Goal: Task Accomplishment & Management: Manage account settings

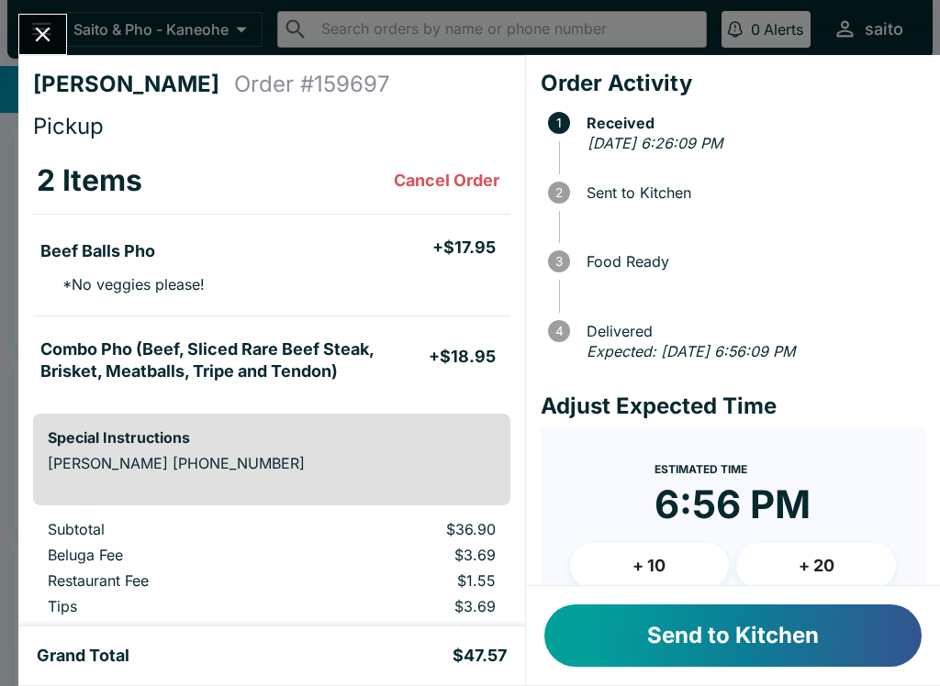
click at [689, 623] on button "Send to Kitchen" at bounding box center [732, 636] width 377 height 62
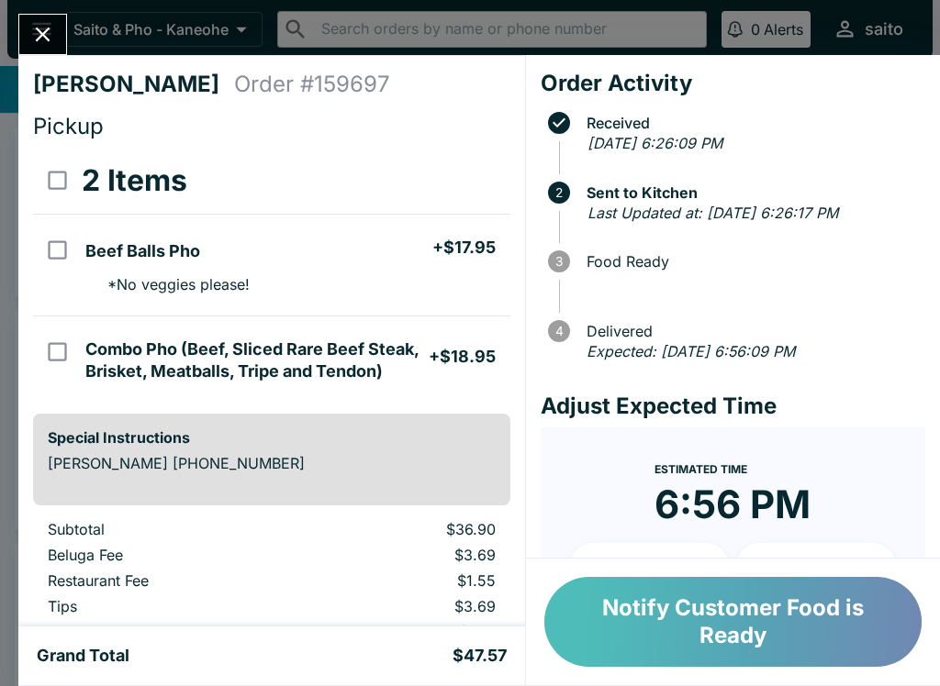
click at [787, 607] on button "Notify Customer Food is Ready" at bounding box center [732, 622] width 377 height 90
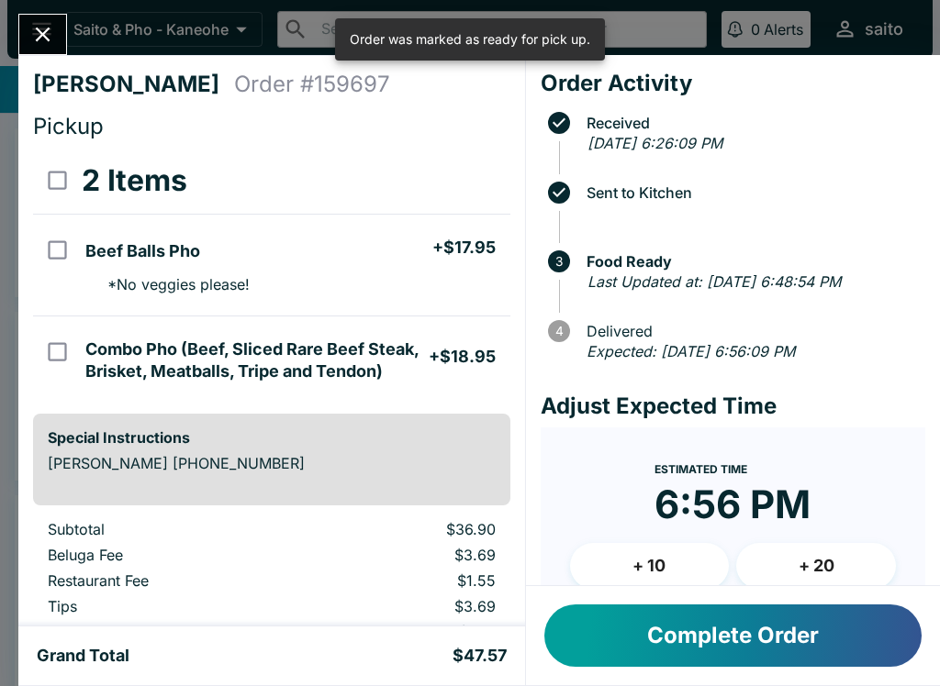
click at [675, 641] on button "Complete Order" at bounding box center [732, 636] width 377 height 62
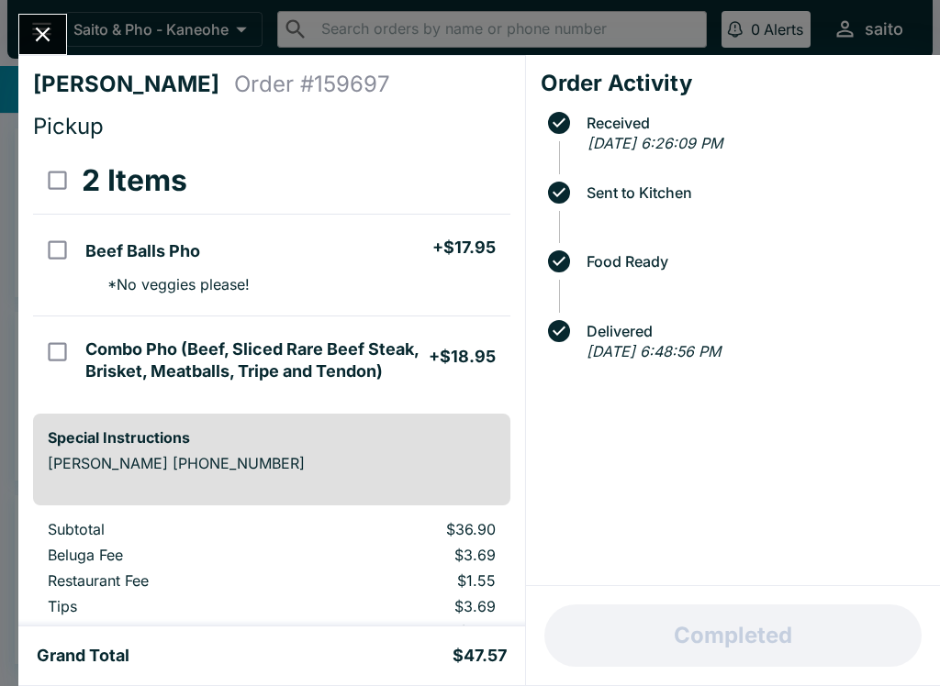
click at [33, 33] on icon "Close" at bounding box center [42, 34] width 25 height 25
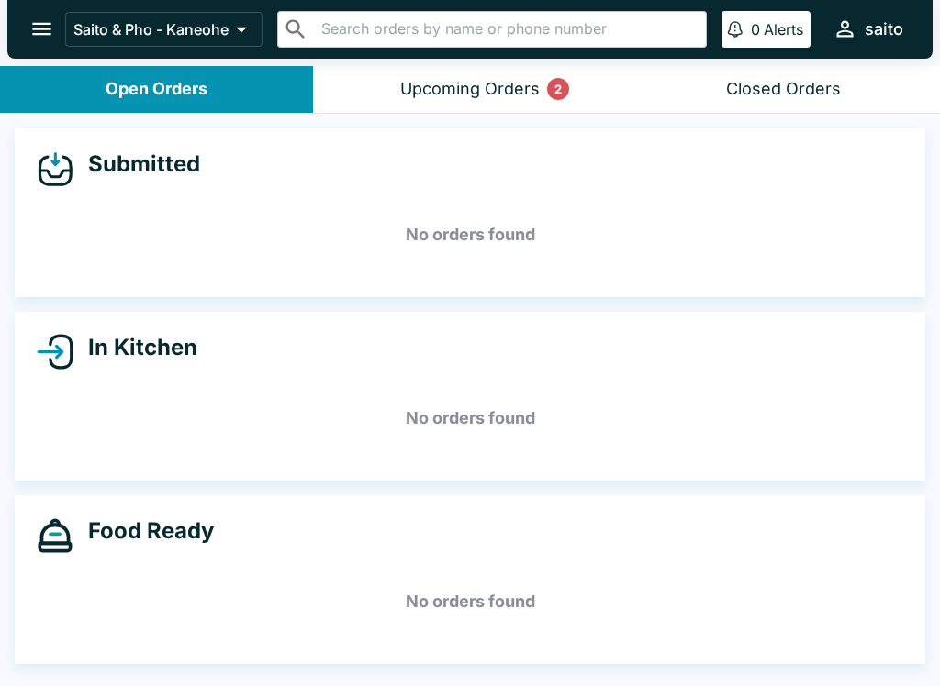
click at [390, 98] on button "Upcoming Orders 2" at bounding box center [469, 89] width 313 height 47
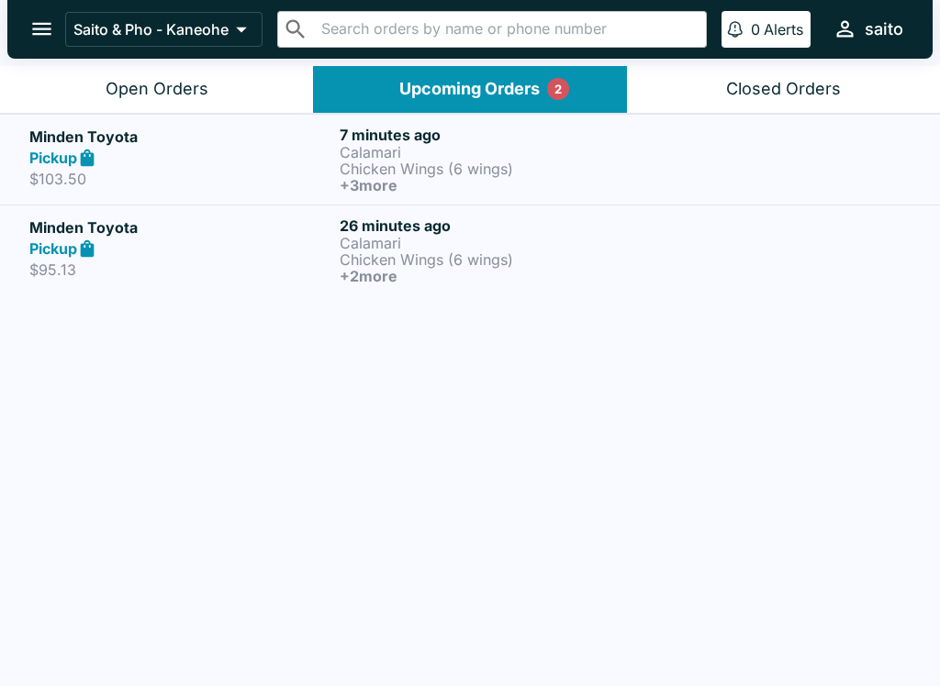
click at [206, 192] on div "Minden Toyota Pickup $103.50" at bounding box center [180, 160] width 303 height 68
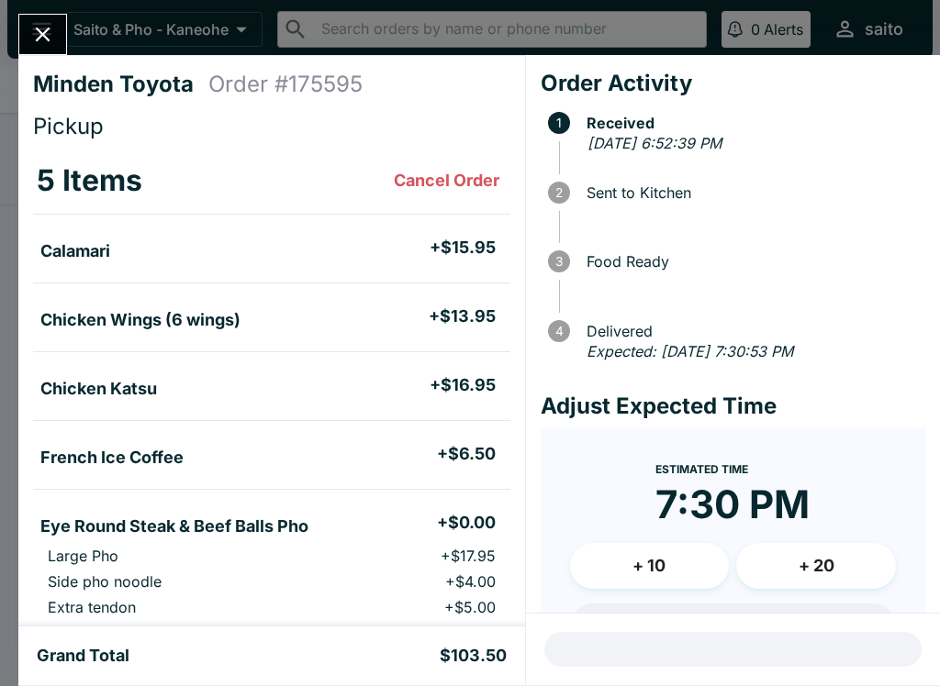
click at [39, 34] on icon "Close" at bounding box center [42, 34] width 25 height 25
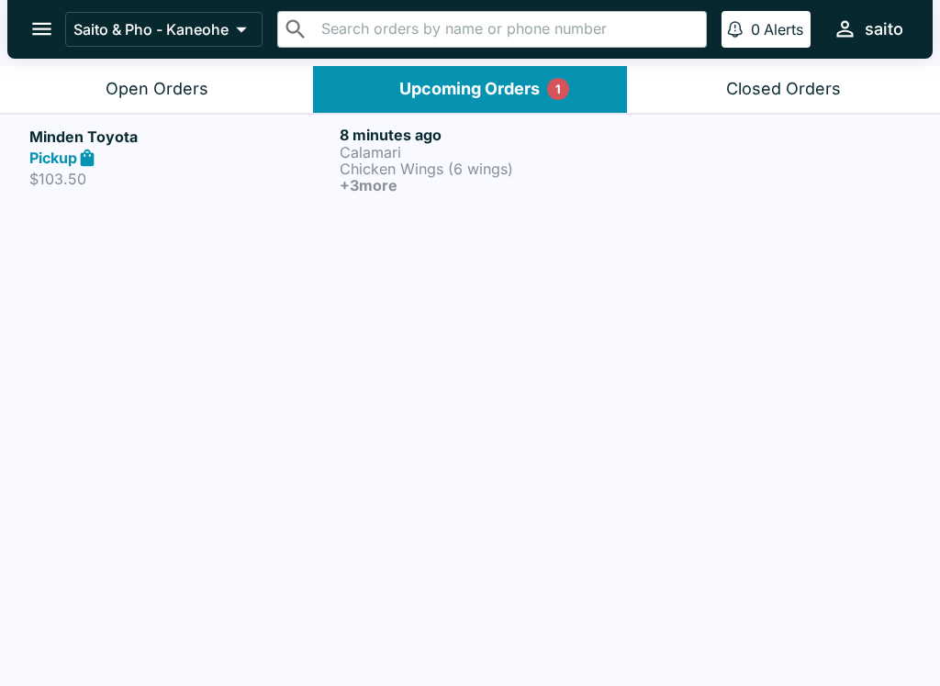
click at [376, 156] on p "Calamari" at bounding box center [491, 152] width 303 height 17
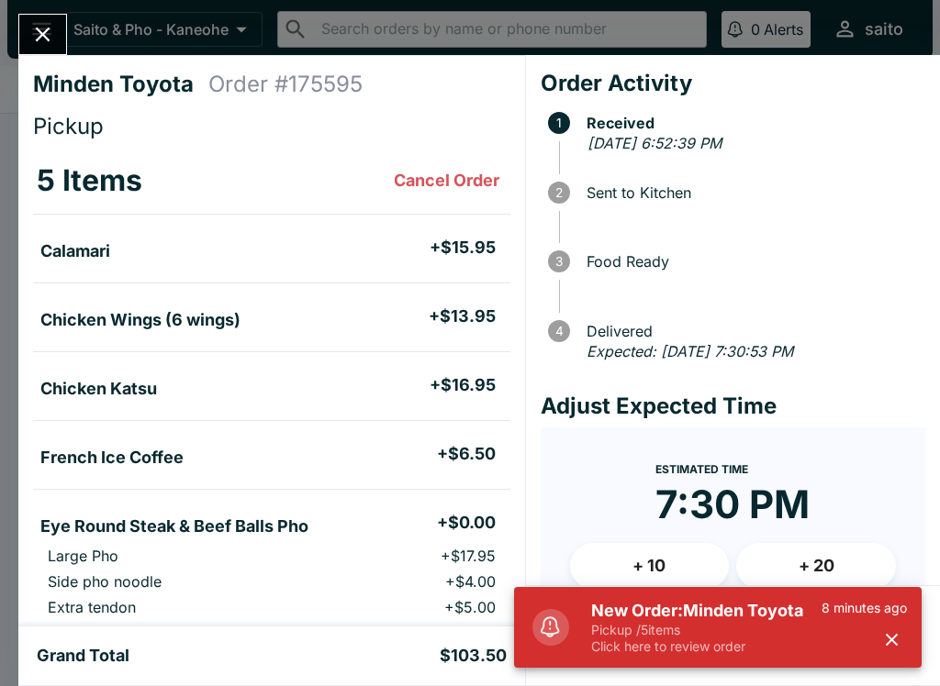
click at [45, 25] on icon "Close" at bounding box center [42, 34] width 25 height 25
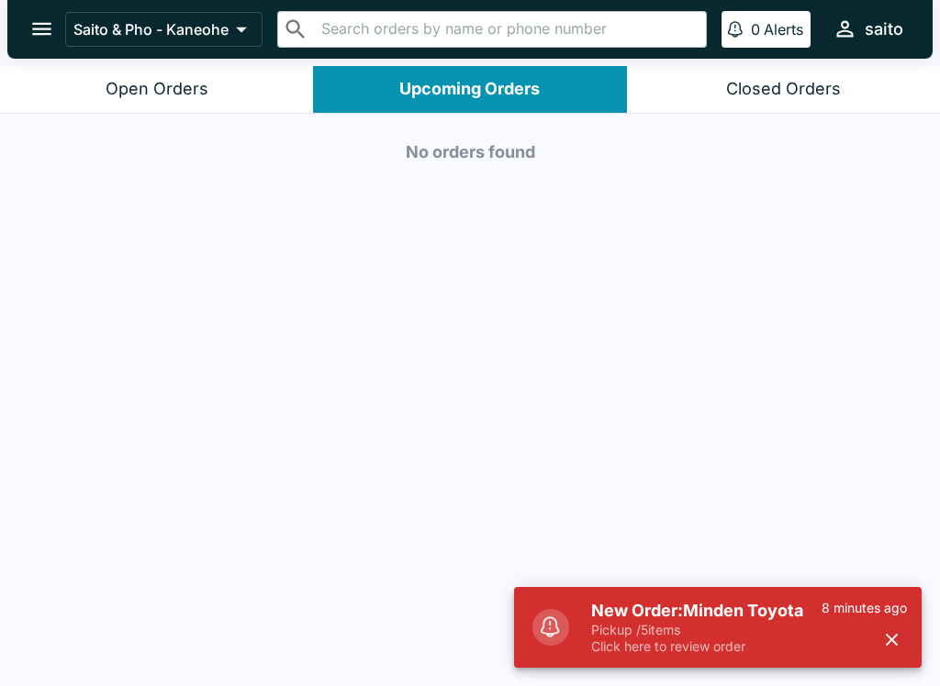
click at [701, 638] on p "Pickup / 5 items" at bounding box center [706, 630] width 230 height 17
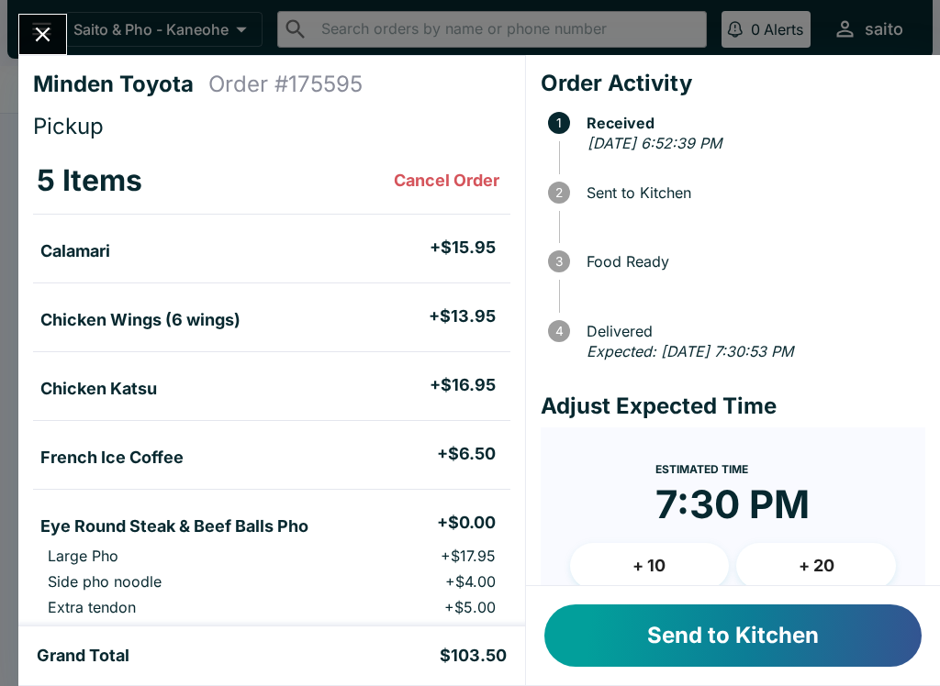
click at [733, 633] on button "Send to Kitchen" at bounding box center [732, 636] width 377 height 62
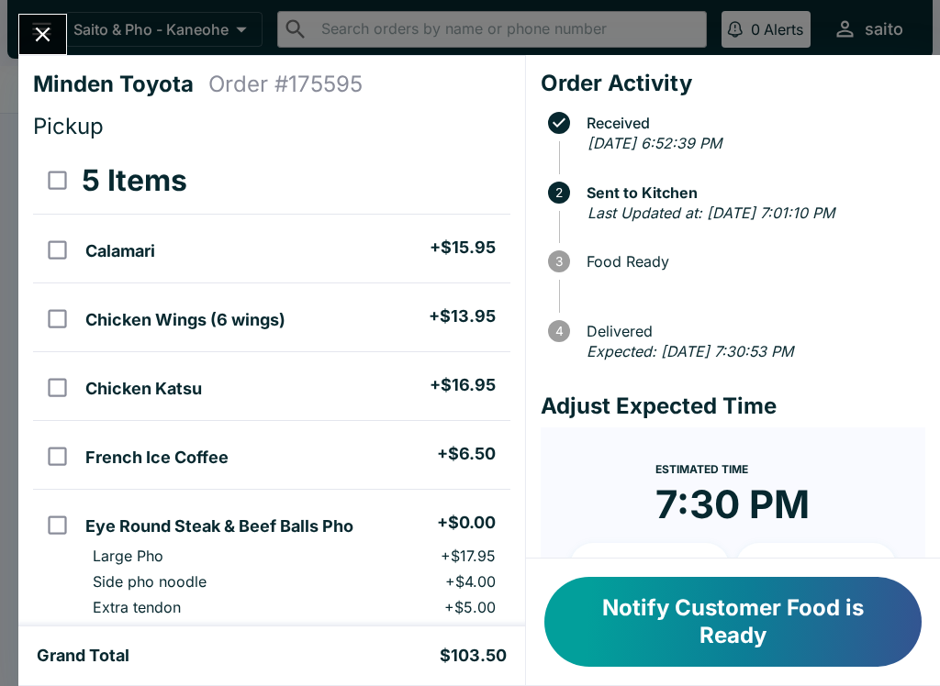
click at [42, 27] on icon "Close" at bounding box center [42, 34] width 25 height 25
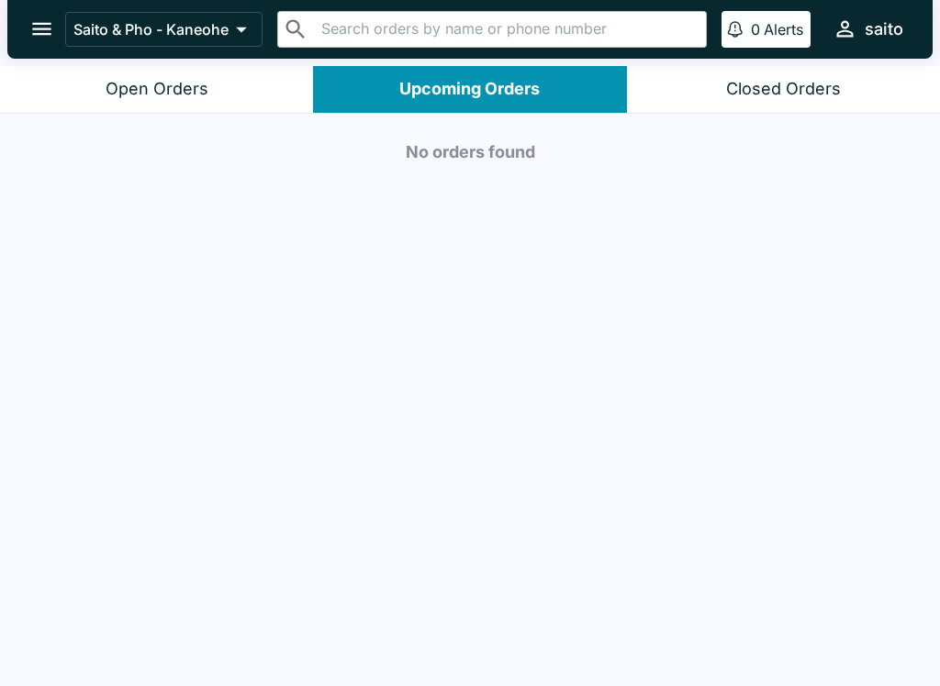
click at [523, 80] on div "Upcoming Orders" at bounding box center [469, 89] width 140 height 21
click at [237, 86] on button "Open Orders" at bounding box center [156, 89] width 313 height 47
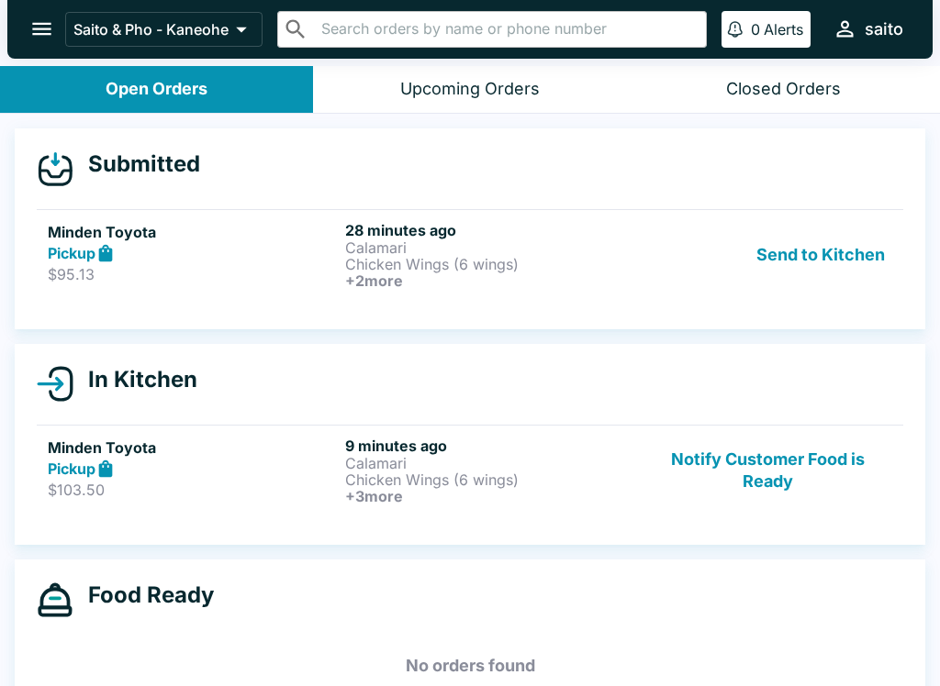
click at [562, 259] on p "Chicken Wings (6 wings)" at bounding box center [490, 264] width 290 height 17
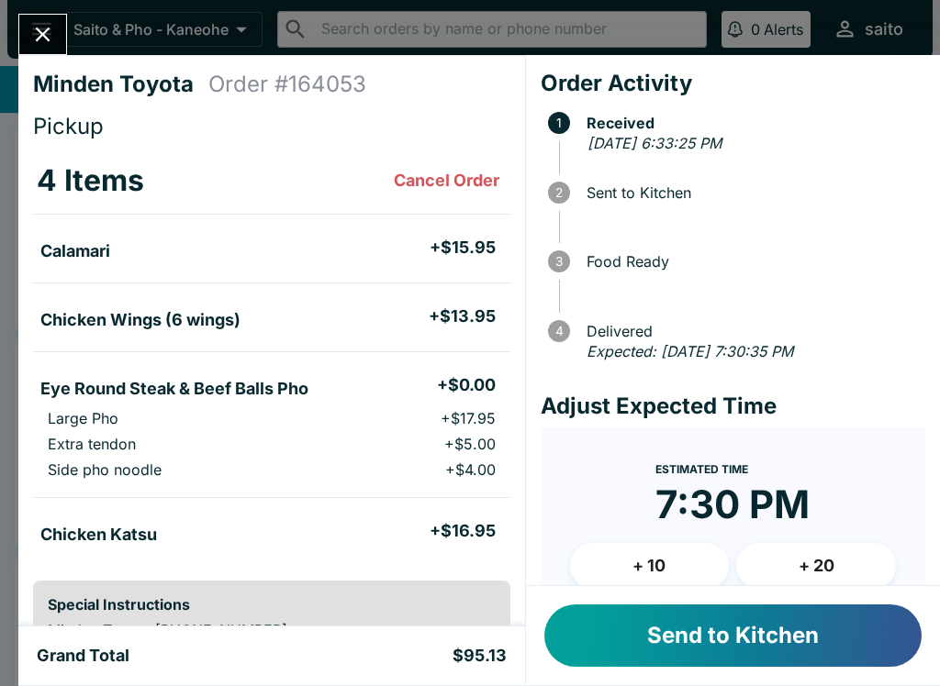
click at [734, 649] on button "Send to Kitchen" at bounding box center [732, 636] width 377 height 62
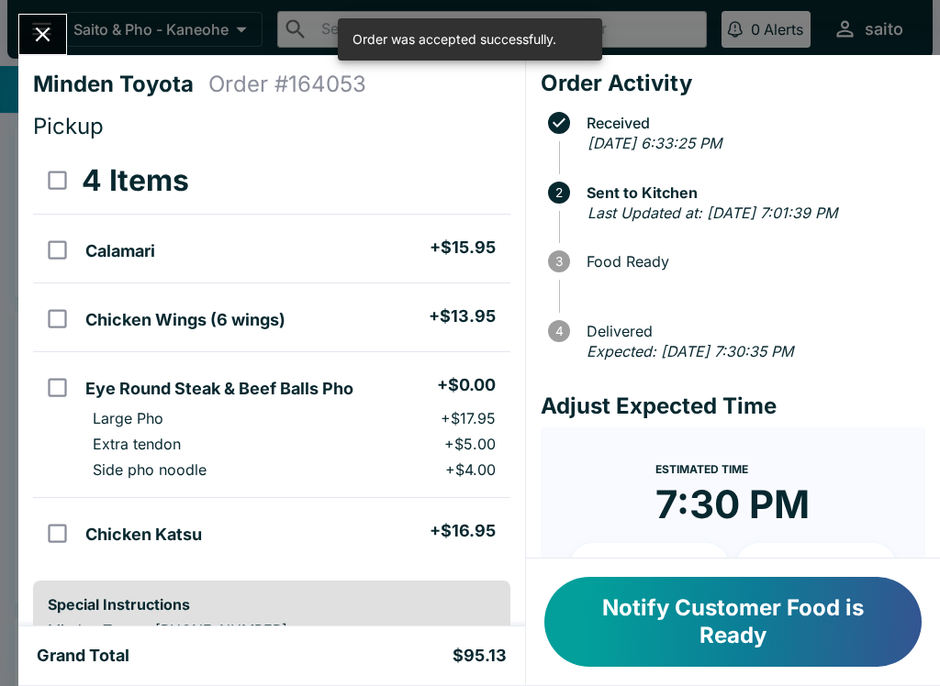
click at [53, 37] on icon "Close" at bounding box center [42, 34] width 25 height 25
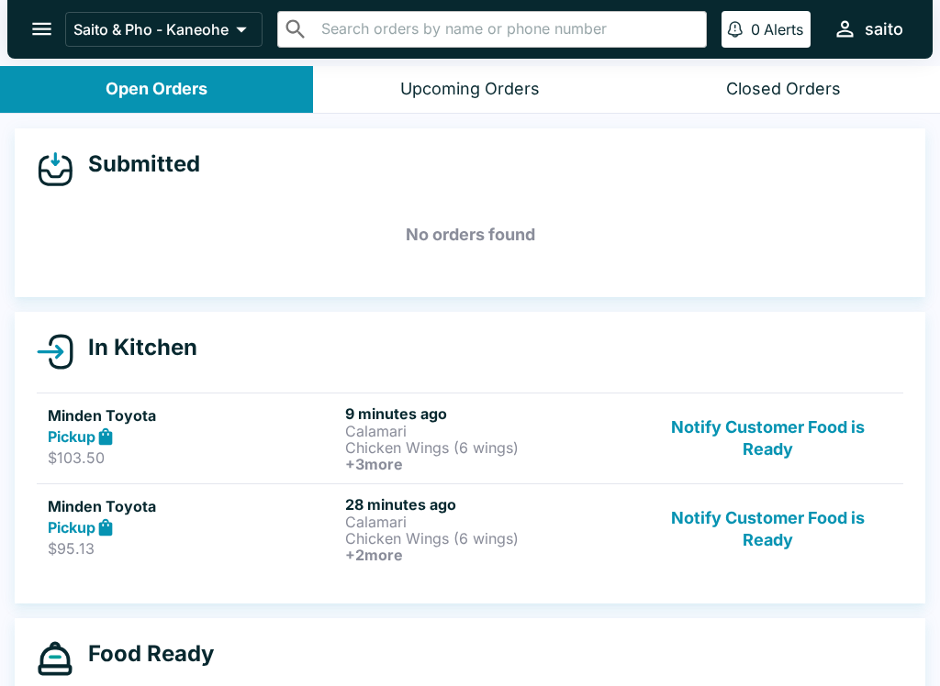
click at [439, 531] on p "Chicken Wings (6 wings)" at bounding box center [490, 538] width 290 height 17
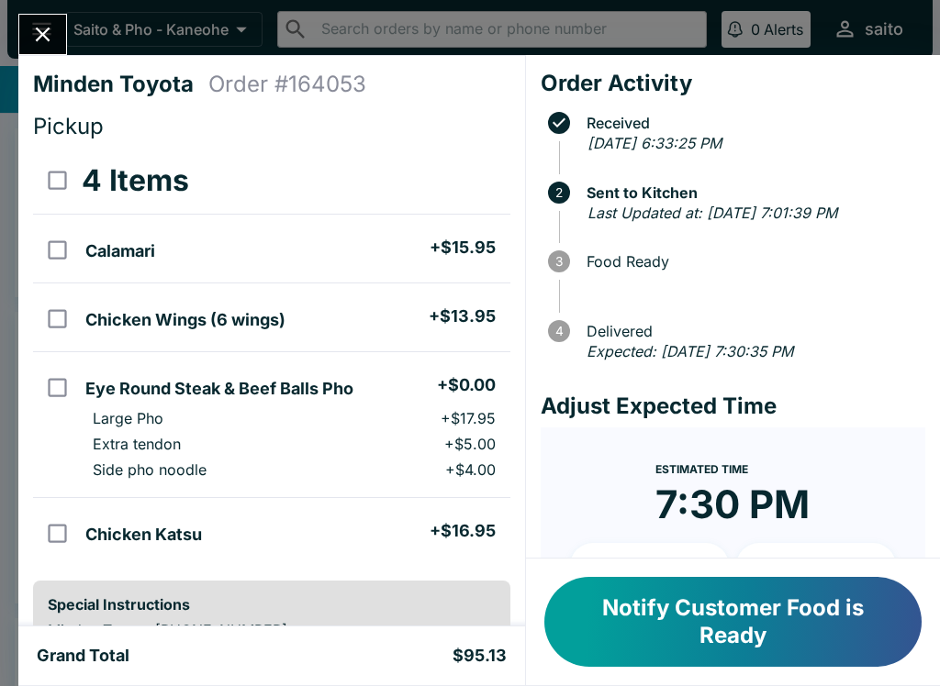
click at [49, 40] on icon "Close" at bounding box center [43, 35] width 15 height 15
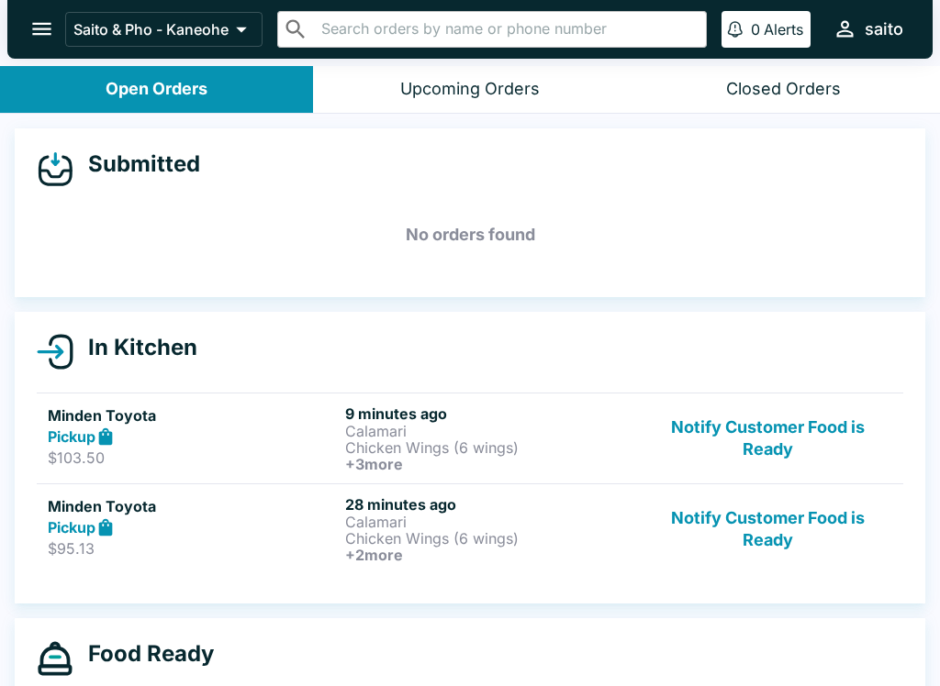
click at [487, 530] on p "Chicken Wings (6 wings)" at bounding box center [490, 538] width 290 height 17
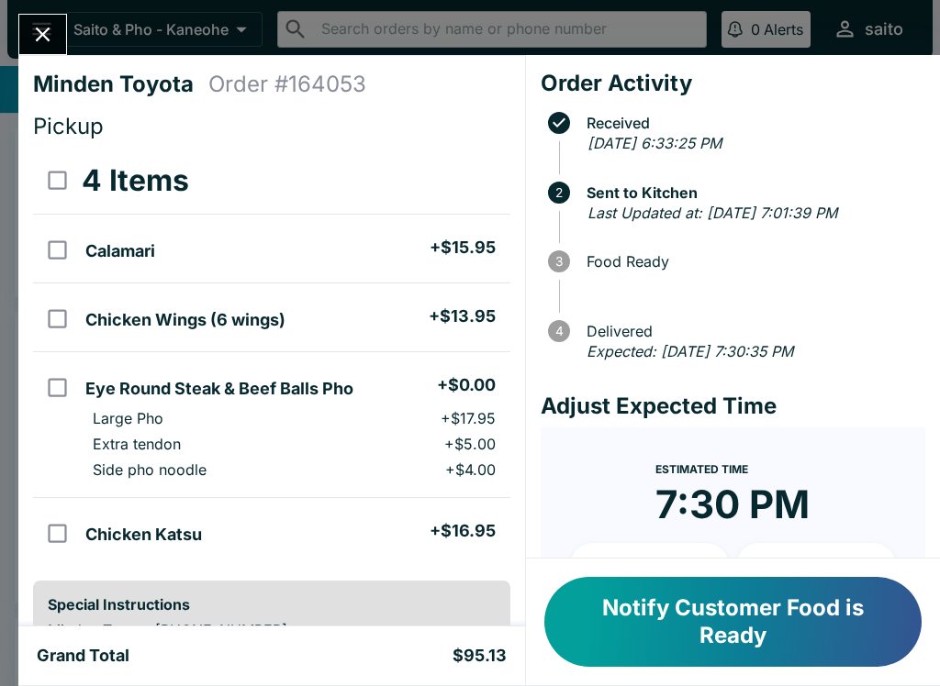
click at [62, 32] on button "Close" at bounding box center [42, 34] width 47 height 39
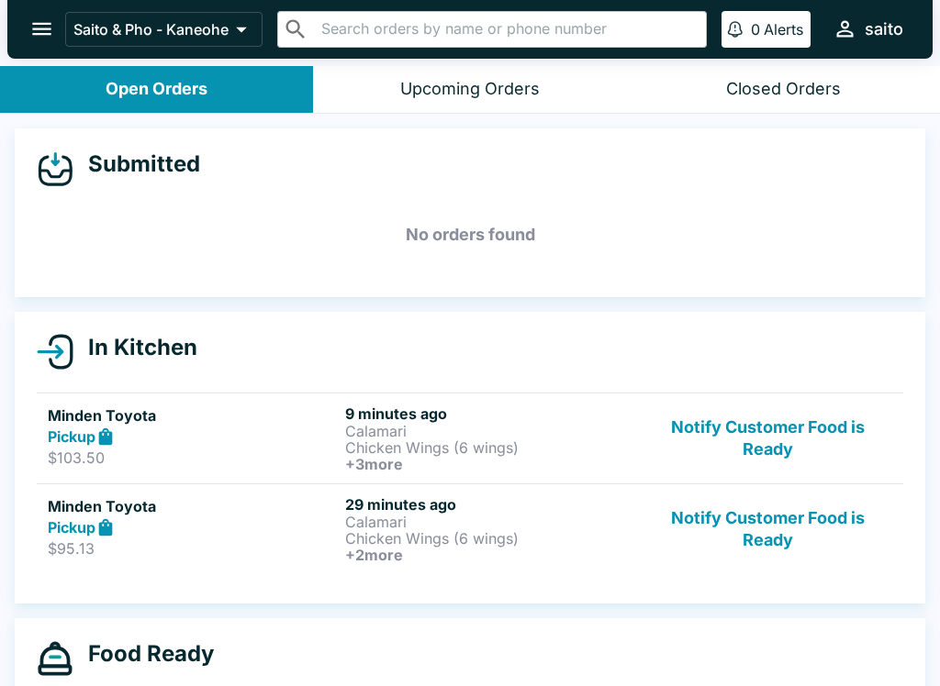
click at [447, 526] on p "Calamari" at bounding box center [490, 522] width 290 height 17
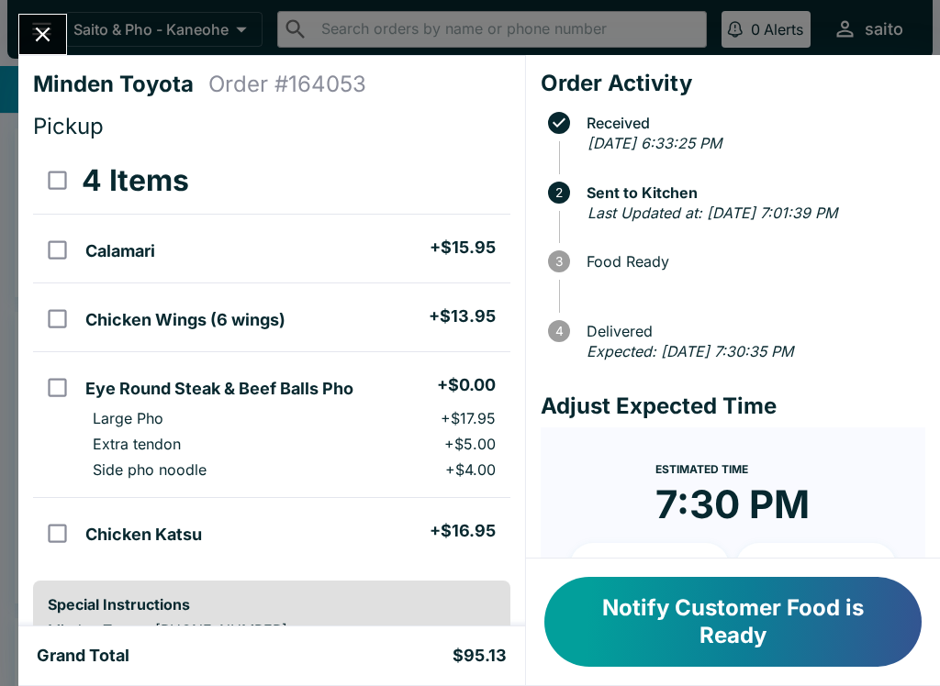
click at [66, 181] on input "select all" at bounding box center [57, 180] width 41 height 41
checkbox input "true"
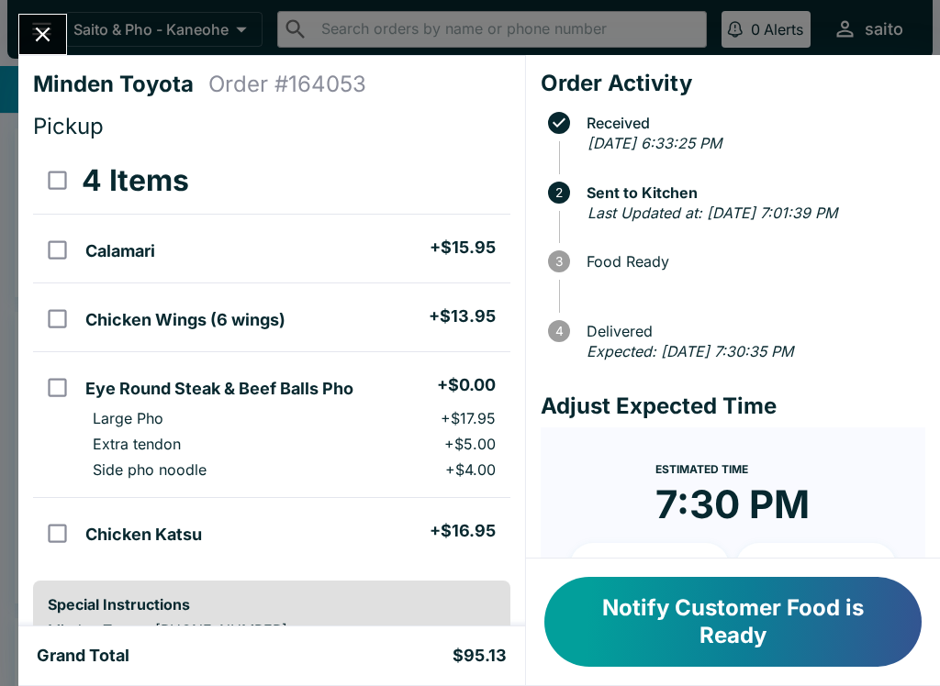
checkbox input "true"
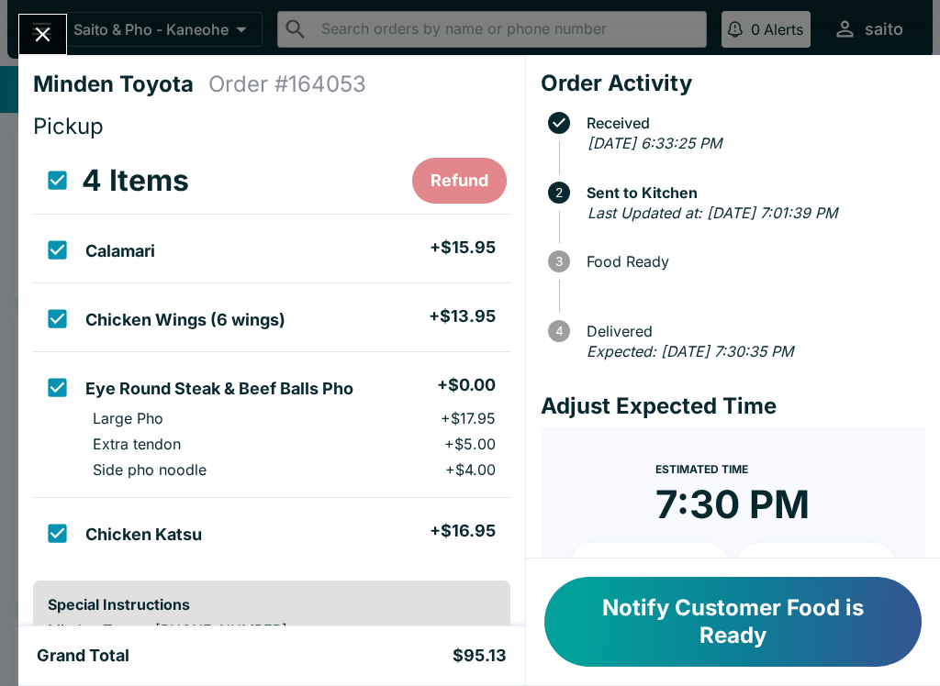
click at [449, 184] on button "Refund" at bounding box center [459, 181] width 95 height 46
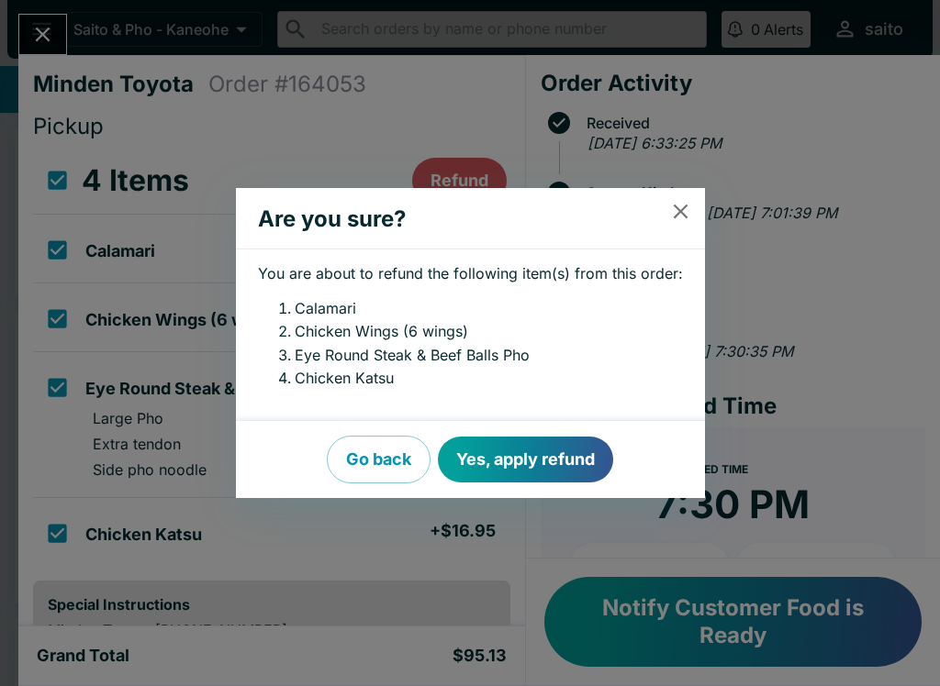
click at [557, 450] on button "Yes, apply refund" at bounding box center [525, 460] width 175 height 46
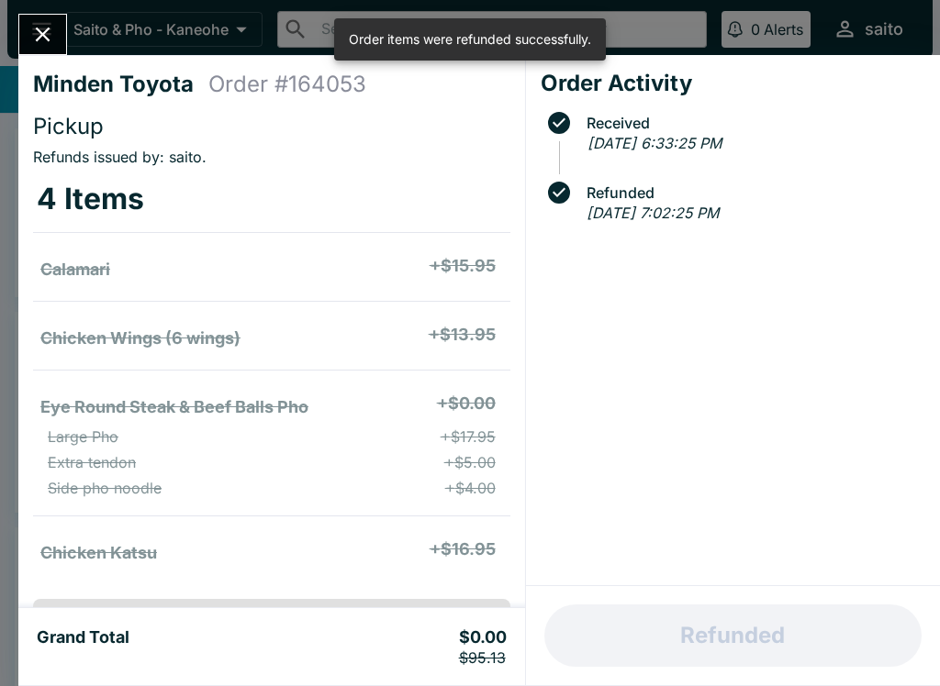
click at [37, 39] on icon "Close" at bounding box center [43, 35] width 15 height 15
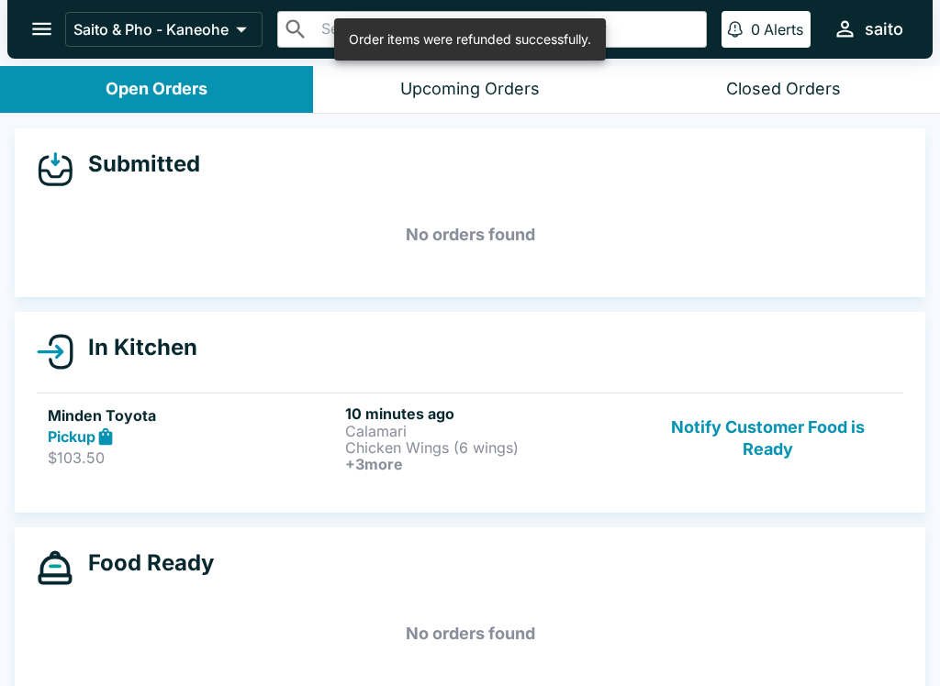
click at [378, 453] on p "Chicken Wings (6 wings)" at bounding box center [490, 448] width 290 height 17
